Goal: Entertainment & Leisure: Consume media (video, audio)

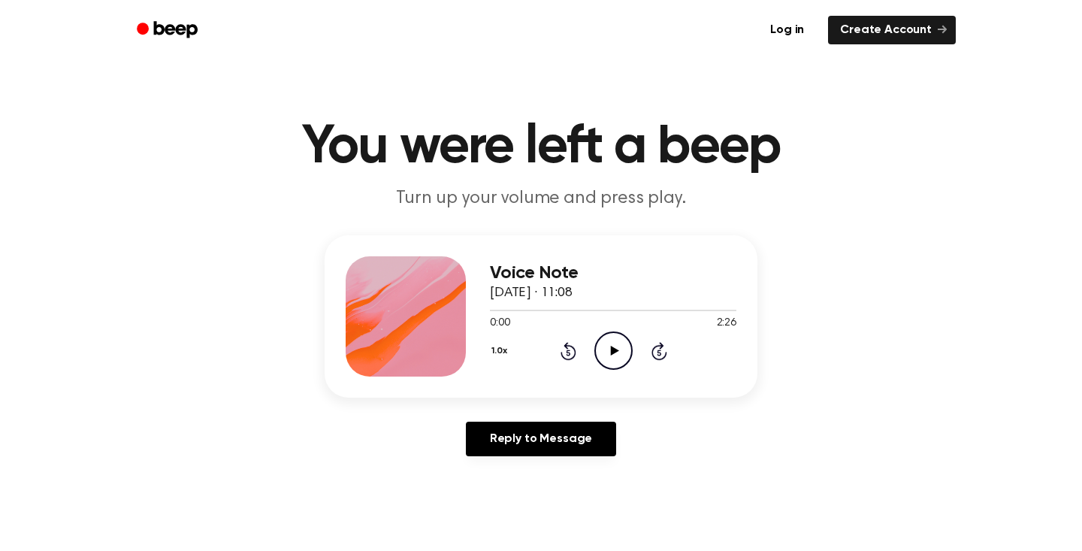
click at [610, 359] on icon "Play Audio" at bounding box center [613, 350] width 38 height 38
click at [615, 341] on icon "Play Audio" at bounding box center [613, 350] width 38 height 38
click at [607, 354] on icon "Play Audio" at bounding box center [613, 350] width 38 height 38
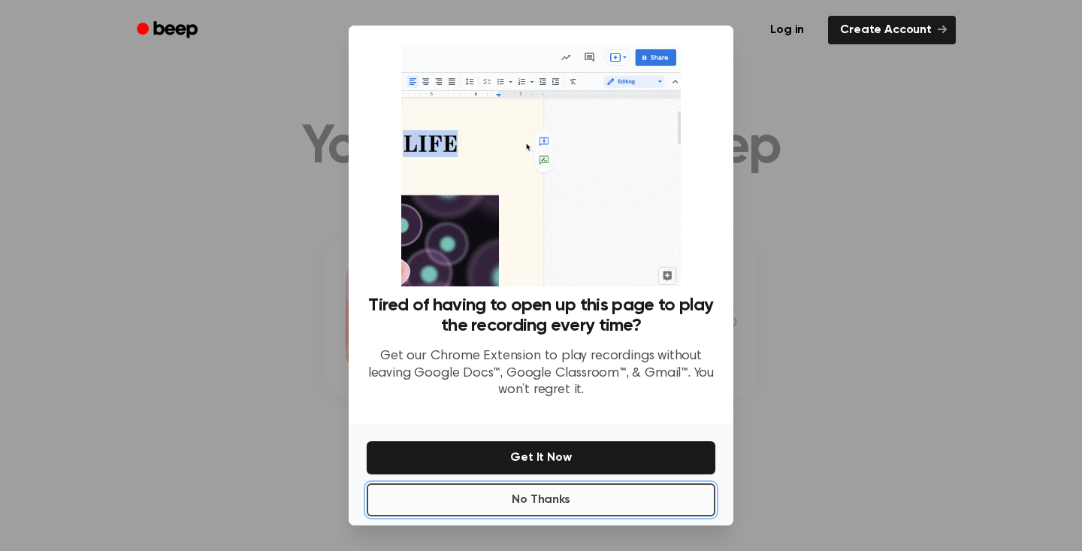
click at [600, 495] on button "No Thanks" at bounding box center [541, 499] width 349 height 33
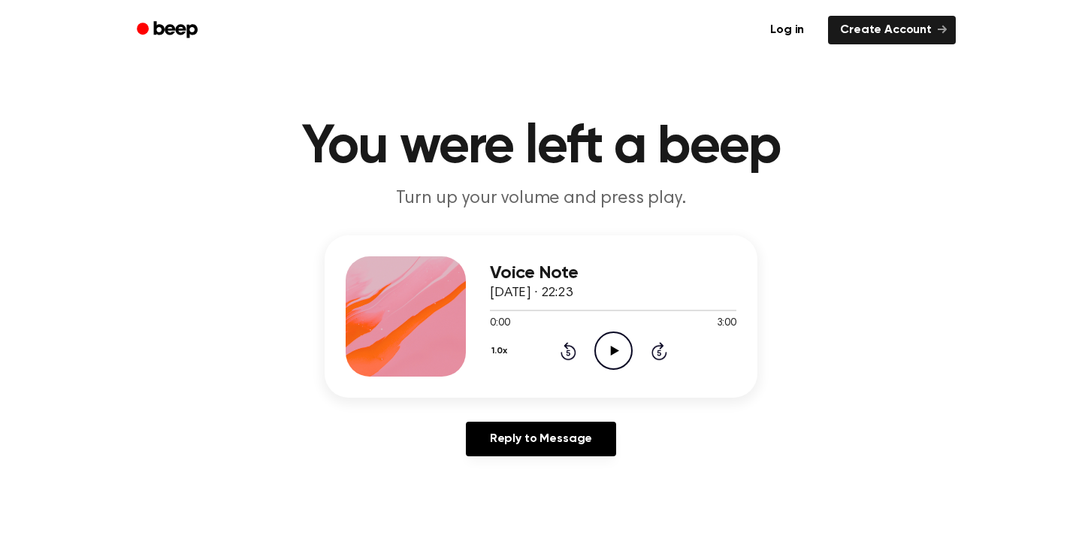
click at [622, 337] on icon "Play Audio" at bounding box center [613, 350] width 38 height 38
click at [615, 358] on icon "Pause Audio" at bounding box center [613, 350] width 38 height 38
click at [615, 344] on icon "Play Audio" at bounding box center [613, 350] width 38 height 38
